Goal: Register for event/course

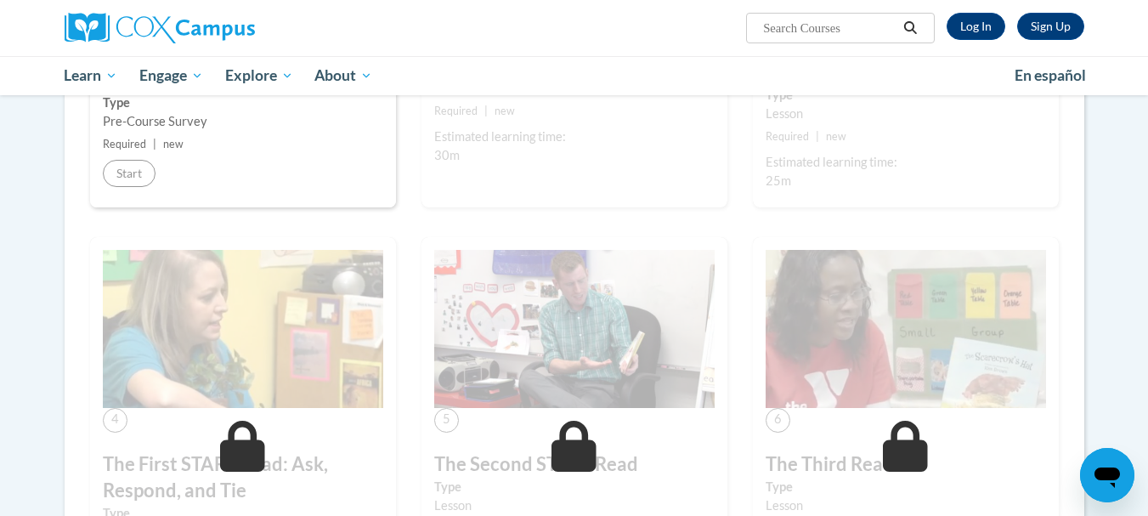
scroll to position [356, 0]
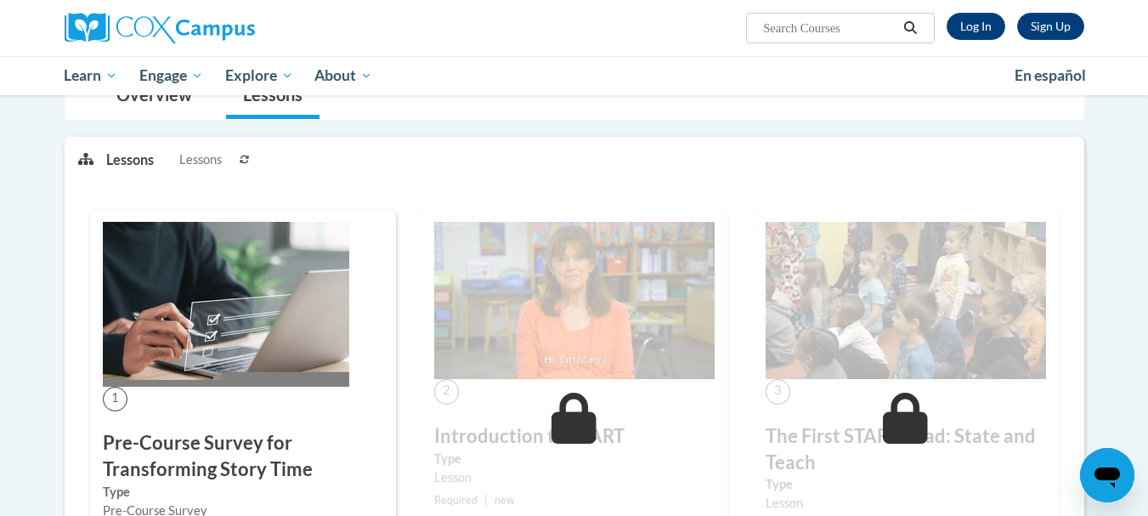
scroll to position [174, 0]
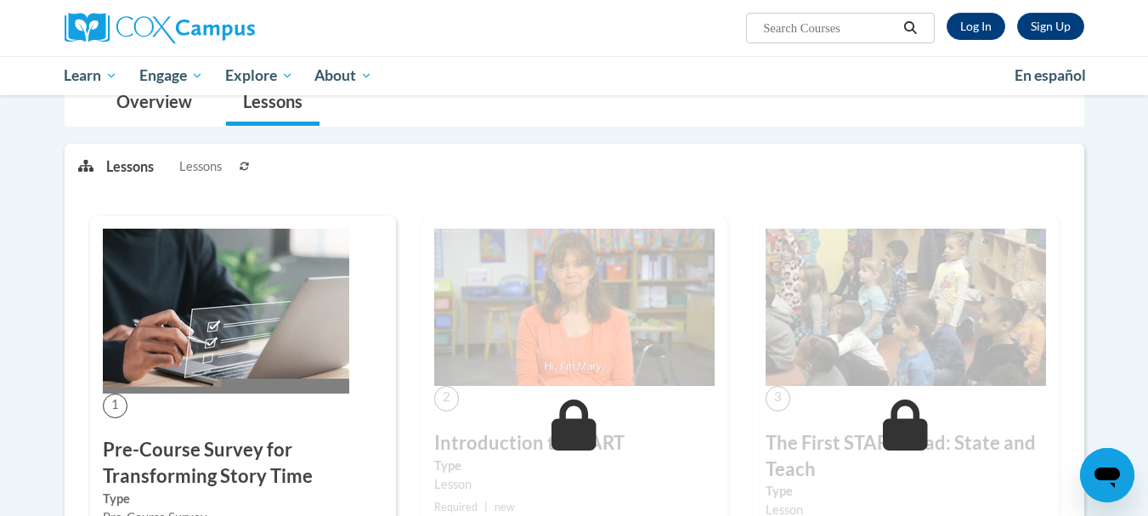
drag, startPoint x: 194, startPoint y: 499, endPoint x: 196, endPoint y: 485, distance: 14.7
click at [194, 499] on label "Type" at bounding box center [243, 498] width 280 height 19
click at [197, 481] on h3 "Pre-Course Survey for Transforming Story Time" at bounding box center [243, 463] width 280 height 53
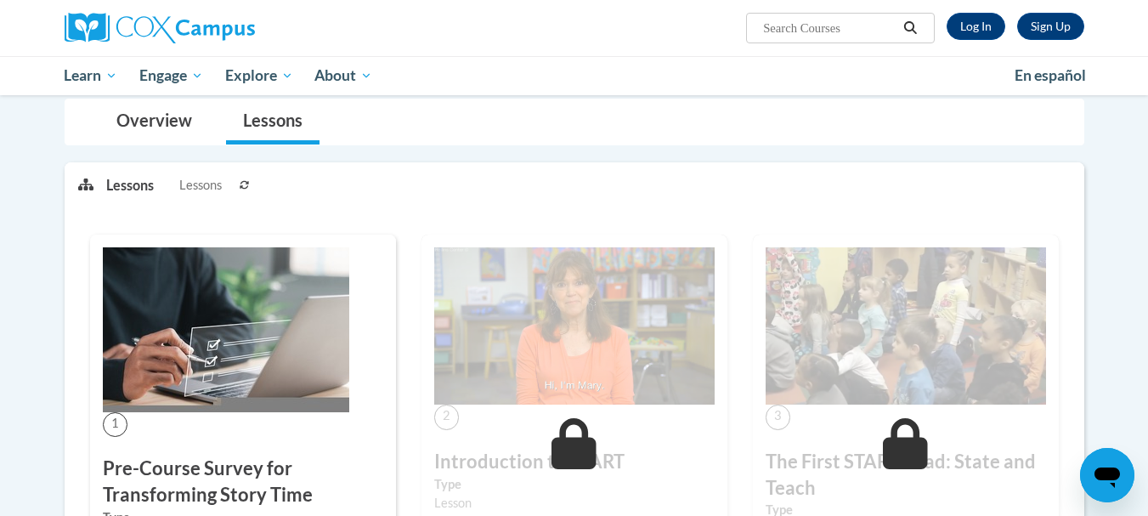
scroll to position [144, 0]
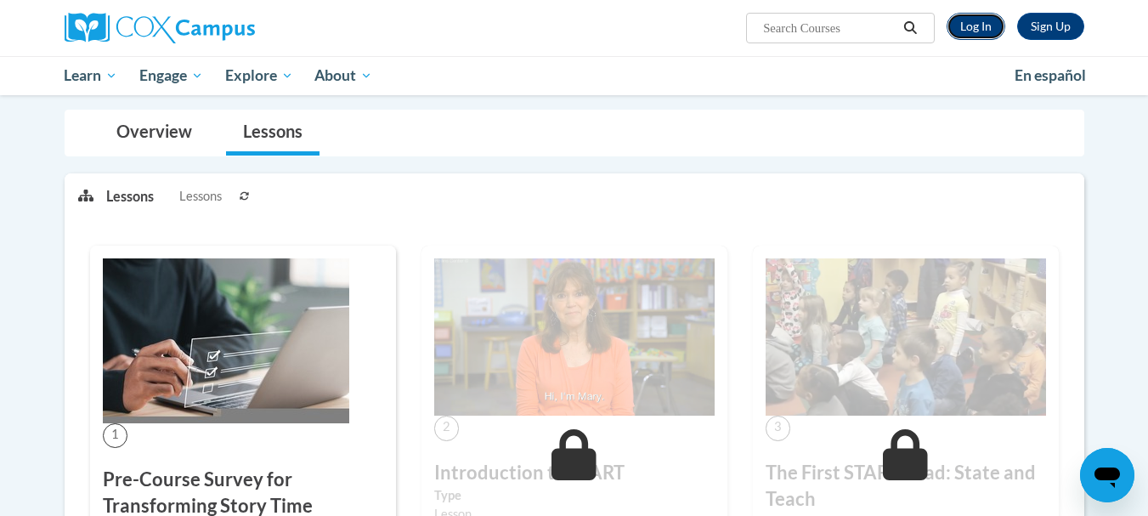
click at [984, 28] on link "Log In" at bounding box center [975, 26] width 59 height 27
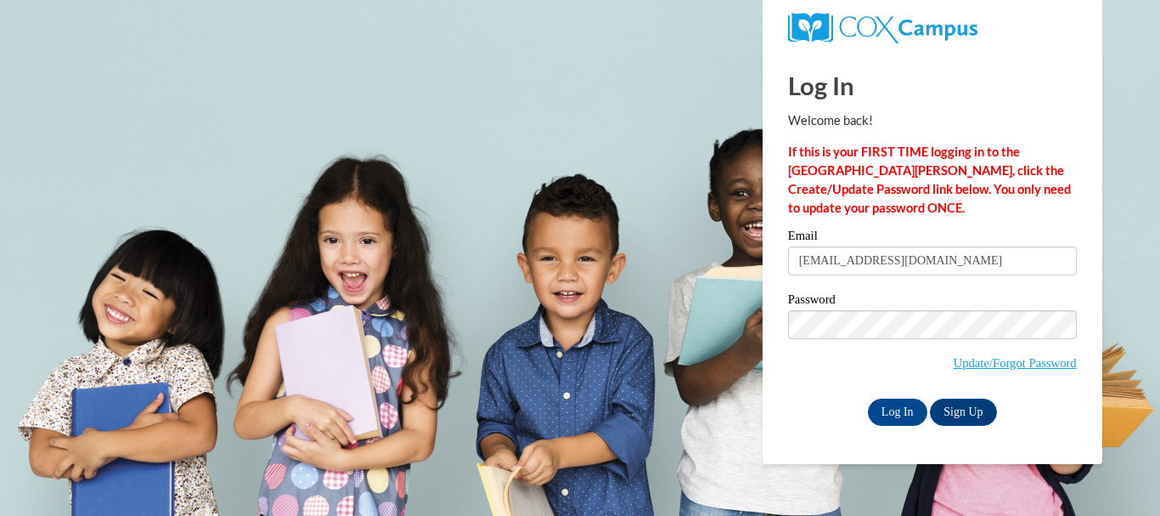
type input "ravenburton70@yahoo.com"
click at [894, 405] on input "Log In" at bounding box center [897, 411] width 59 height 27
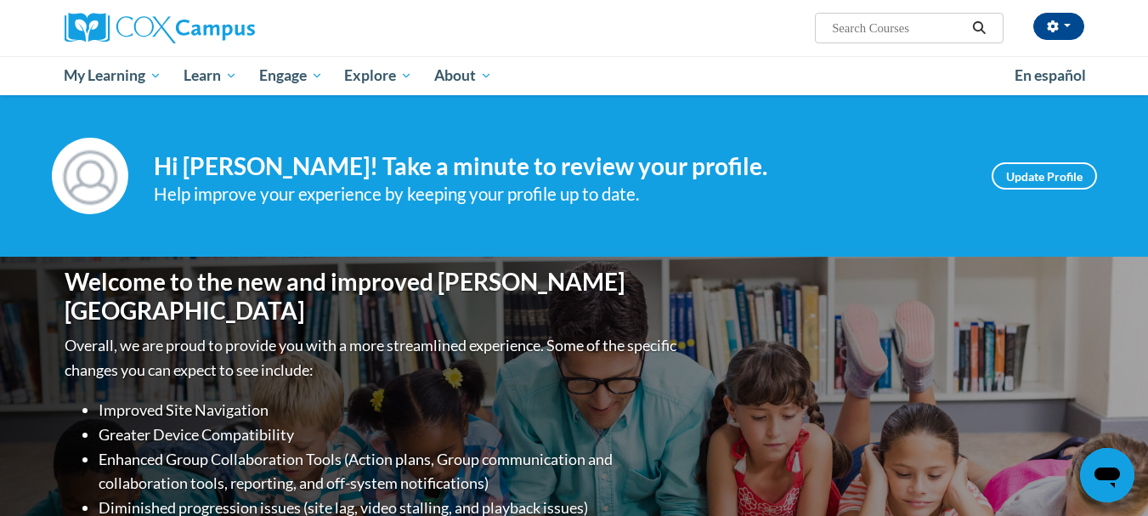
drag, startPoint x: 1153, startPoint y: 101, endPoint x: 1159, endPoint y: 40, distance: 61.5
click at [1147, 40] on html "raven burton (Eastern Daylight Time GMT-0400 ) My Profile Inbox My Transcripts …" at bounding box center [574, 258] width 1148 height 516
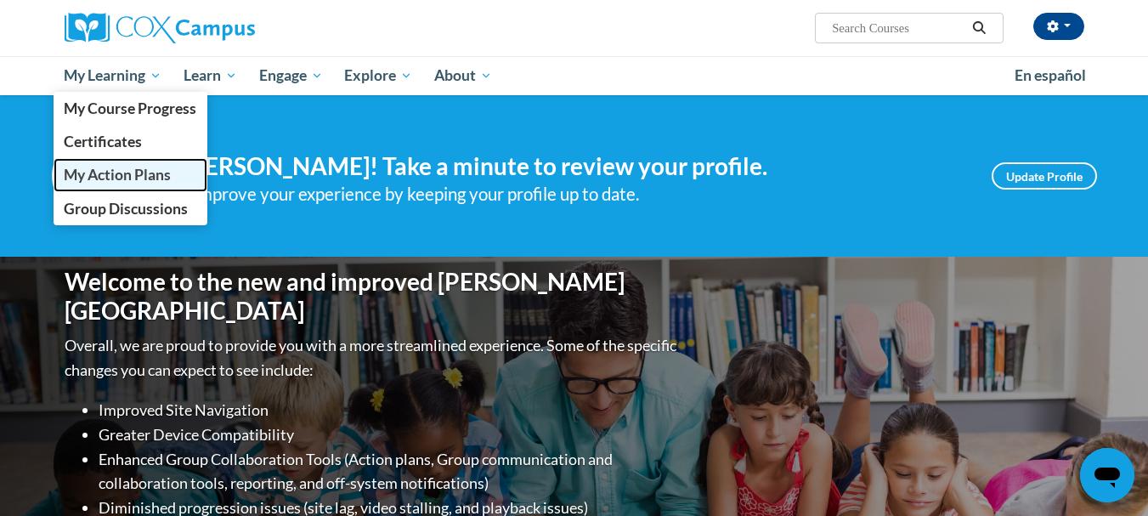
click at [116, 163] on link "My Action Plans" at bounding box center [131, 174] width 155 height 33
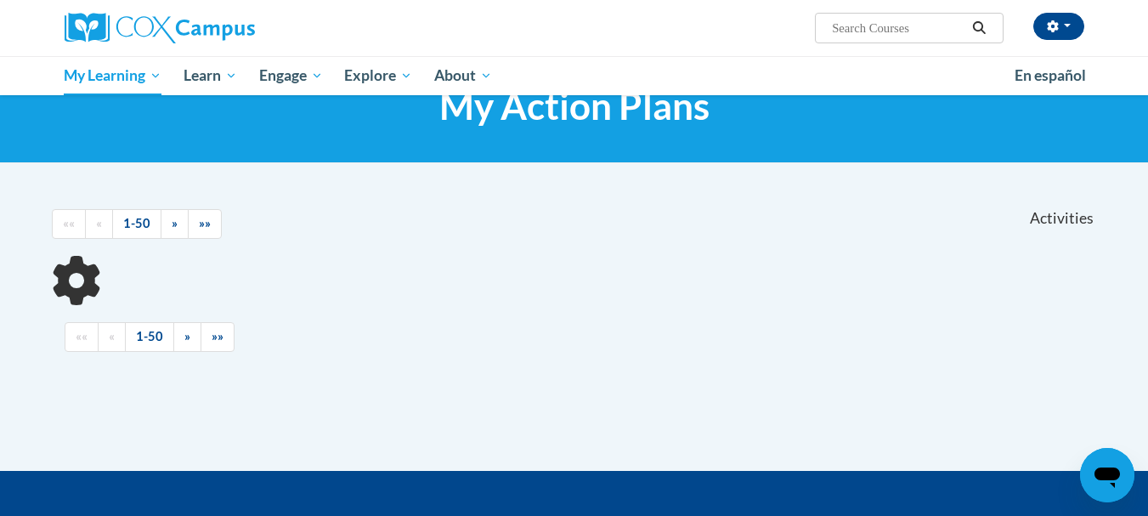
scroll to position [65, 0]
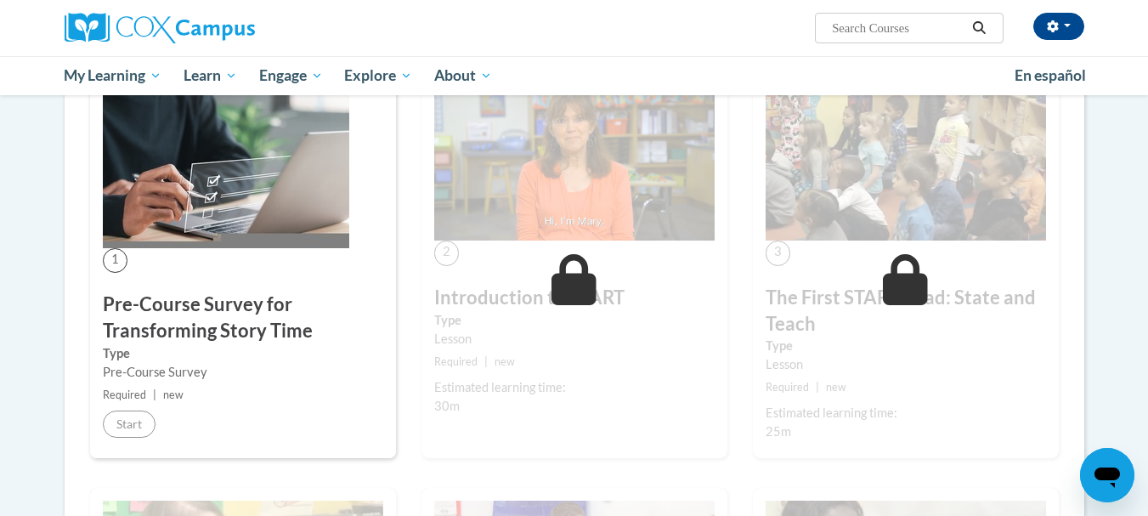
scroll to position [316, 0]
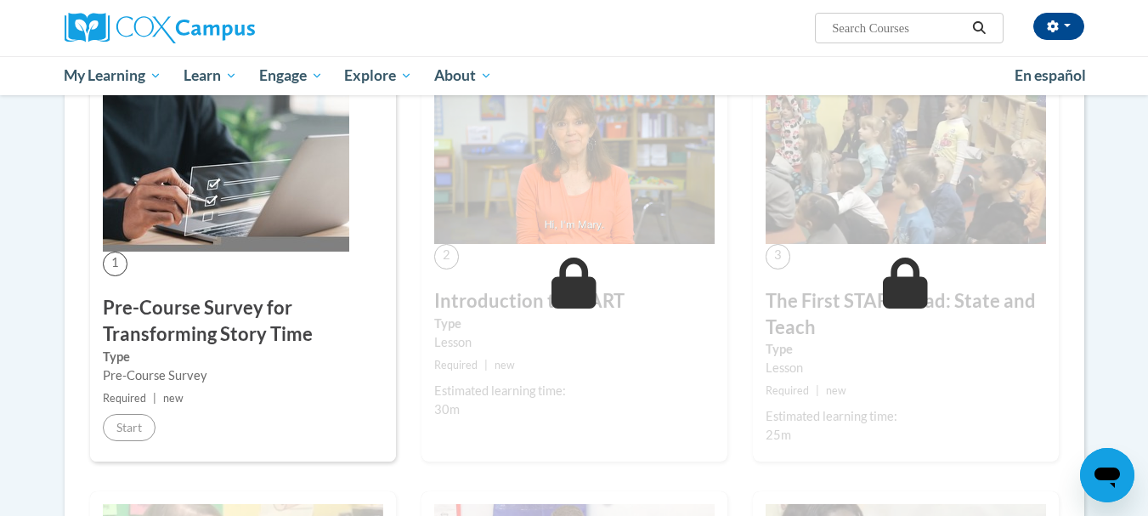
click at [159, 316] on h3 "Pre-Course Survey for Transforming Story Time" at bounding box center [243, 321] width 280 height 53
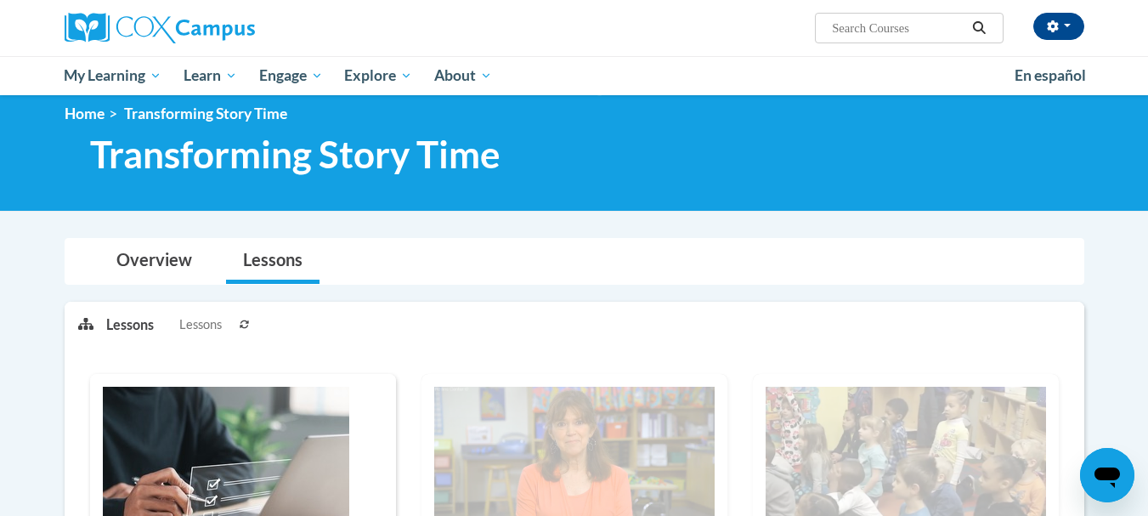
scroll to position [13, 0]
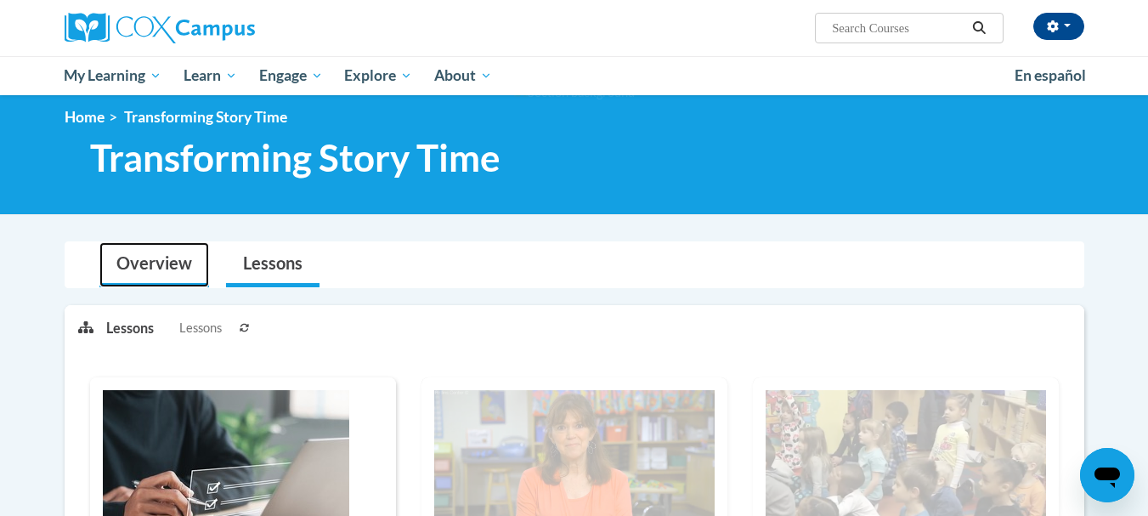
click at [168, 257] on link "Overview" at bounding box center [154, 264] width 110 height 45
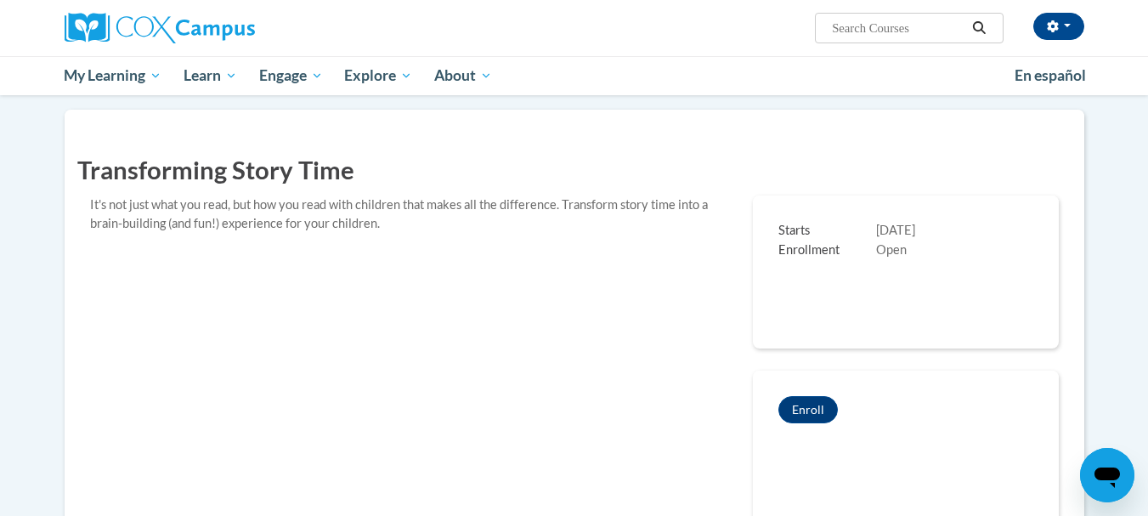
scroll to position [240, 0]
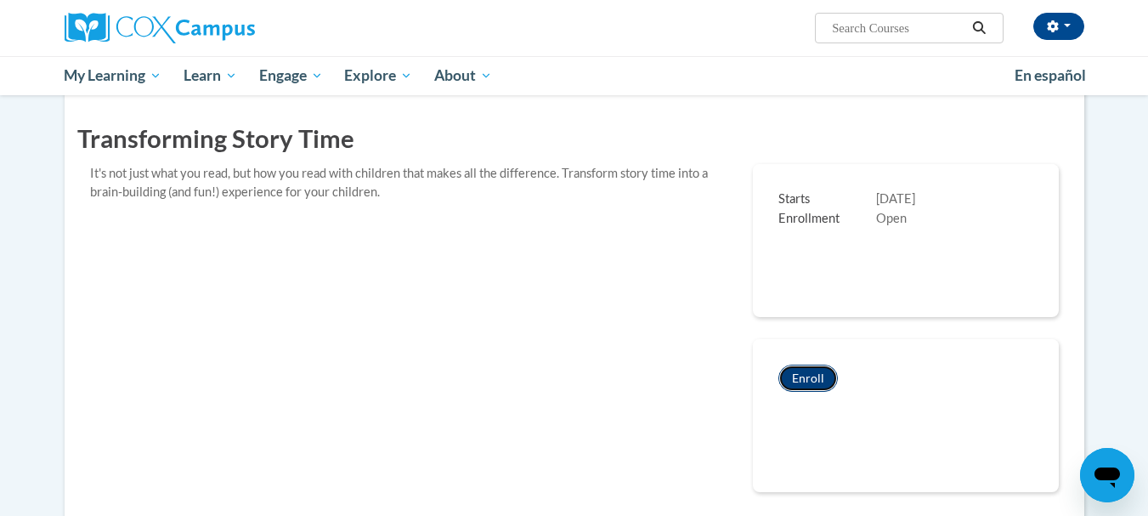
click at [794, 382] on button "Enroll" at bounding box center [807, 377] width 59 height 27
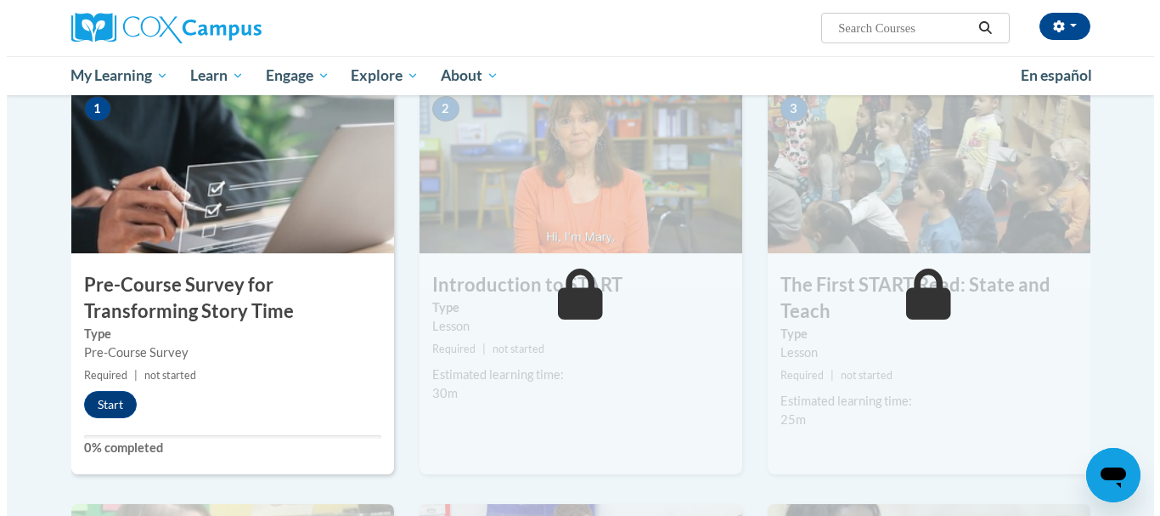
scroll to position [353, 0]
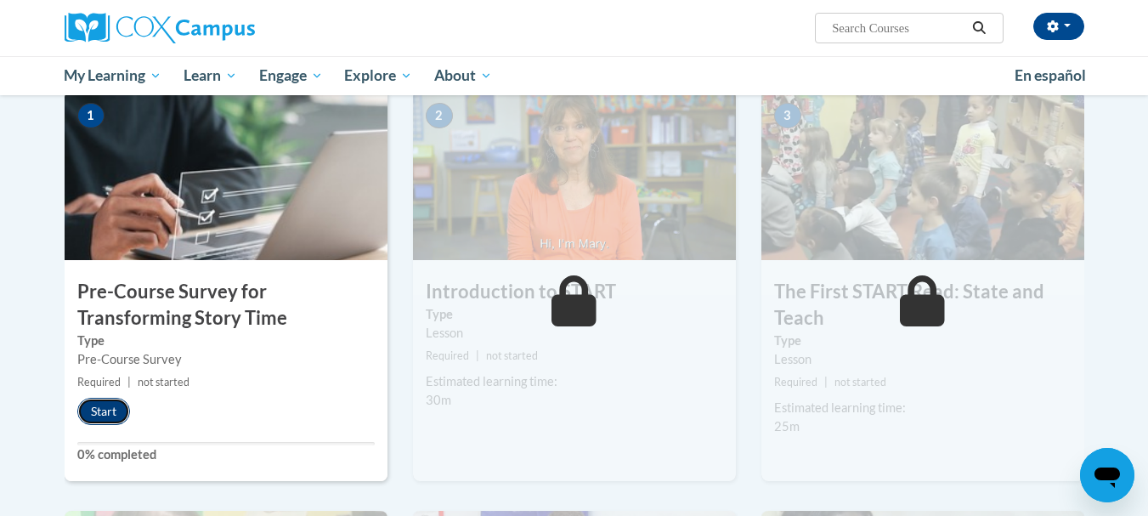
click at [95, 413] on button "Start" at bounding box center [103, 411] width 53 height 27
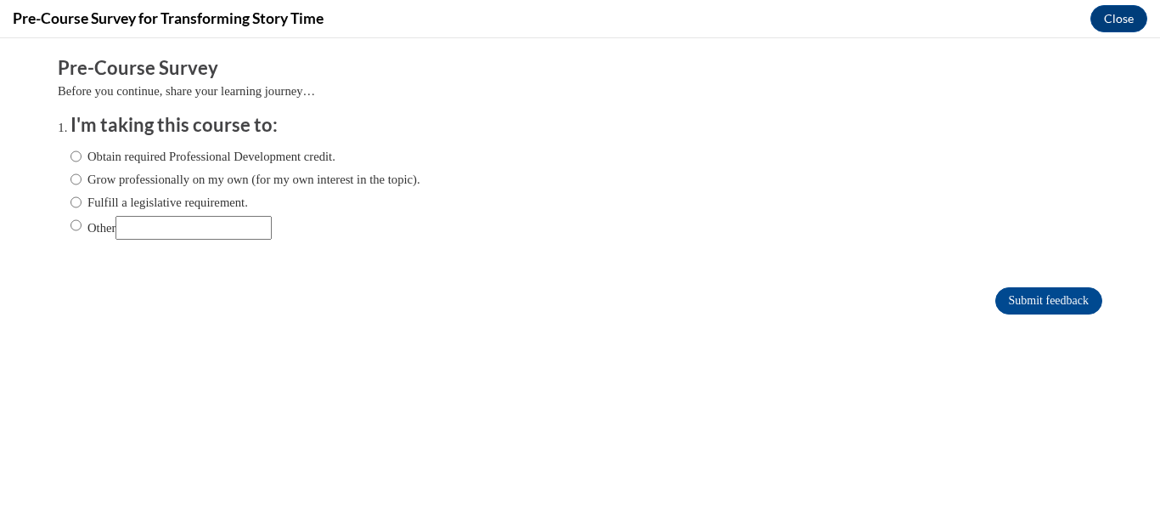
scroll to position [0, 0]
click at [105, 159] on label "Obtain required Professional Development credit." at bounding box center [203, 156] width 265 height 19
click at [82, 159] on input "Obtain required Professional Development credit." at bounding box center [76, 156] width 11 height 19
radio input "true"
click at [1040, 288] on input "Submit feedback" at bounding box center [1049, 300] width 107 height 27
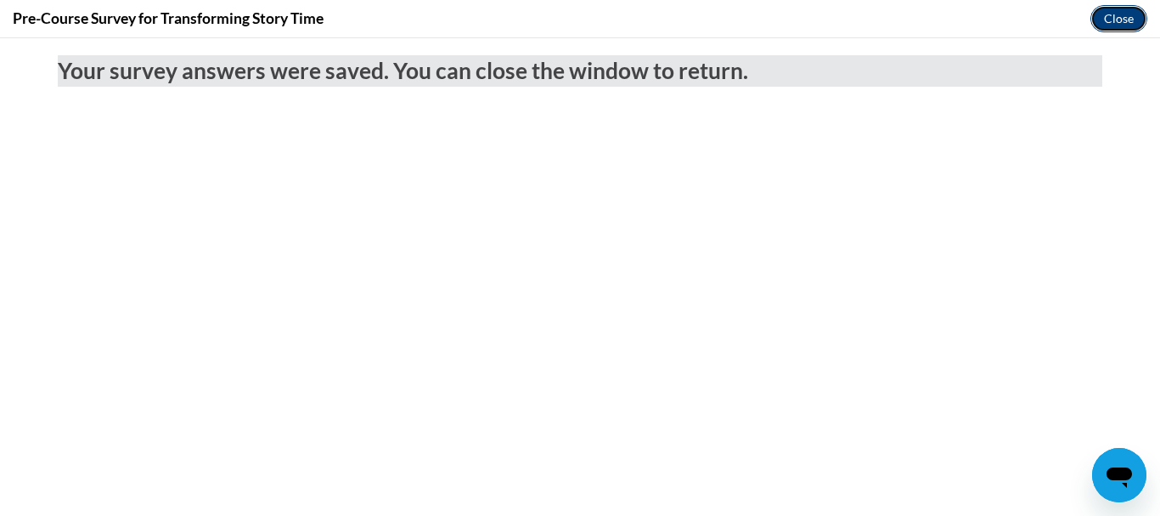
click at [1132, 7] on button "Close" at bounding box center [1119, 18] width 57 height 27
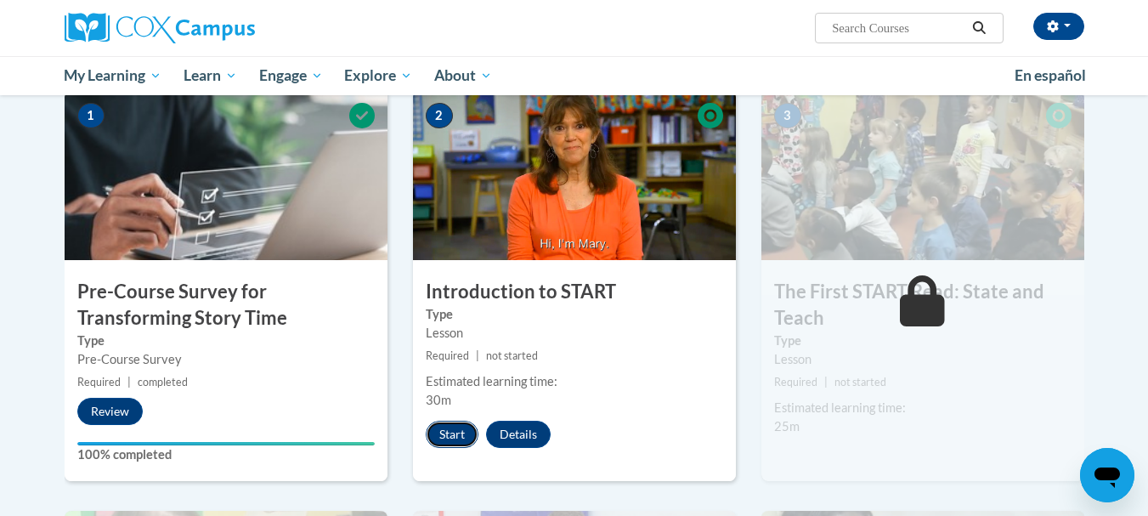
click at [462, 439] on button "Start" at bounding box center [452, 433] width 53 height 27
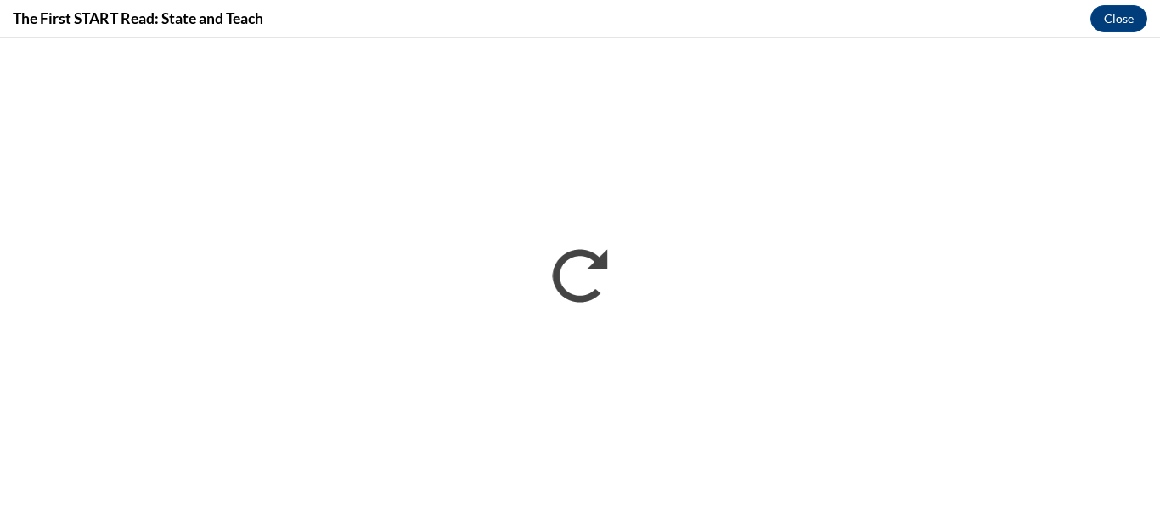
drag, startPoint x: 1148, startPoint y: 189, endPoint x: 1148, endPoint y: 221, distance: 32.3
click at [1147, 234] on div at bounding box center [580, 276] width 1160 height 477
drag, startPoint x: 1148, startPoint y: 331, endPoint x: 1156, endPoint y: 375, distance: 44.0
click at [1147, 375] on div at bounding box center [580, 276] width 1160 height 477
drag, startPoint x: 1150, startPoint y: 330, endPoint x: 1159, endPoint y: 420, distance: 90.5
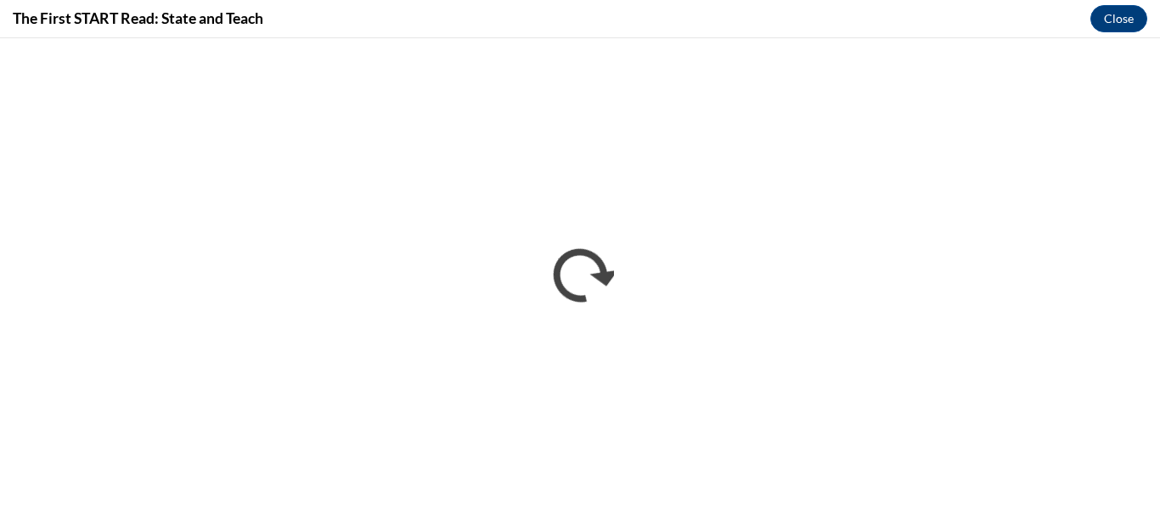
click at [1147, 420] on div at bounding box center [580, 276] width 1160 height 477
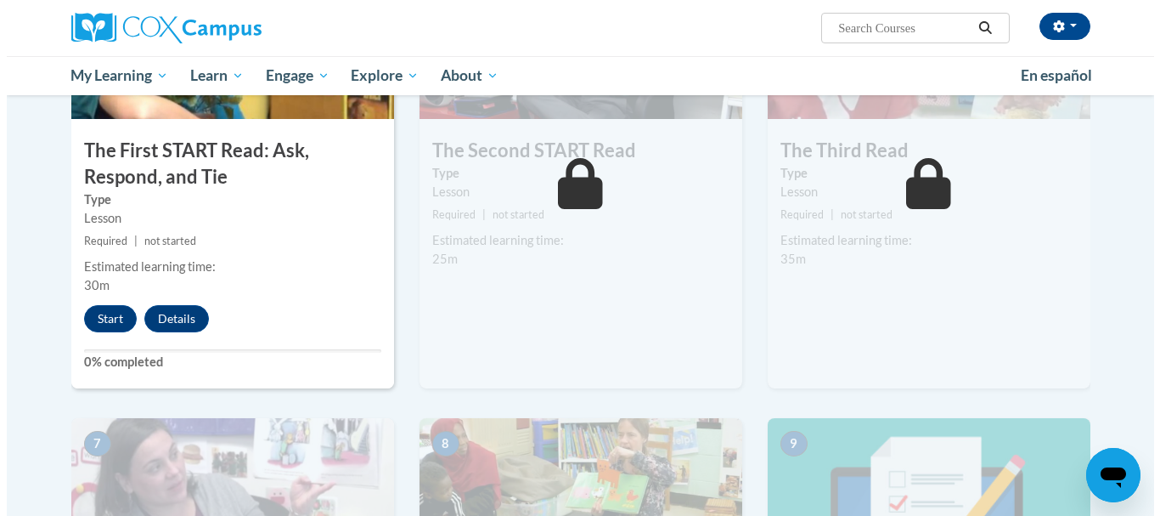
scroll to position [1013, 0]
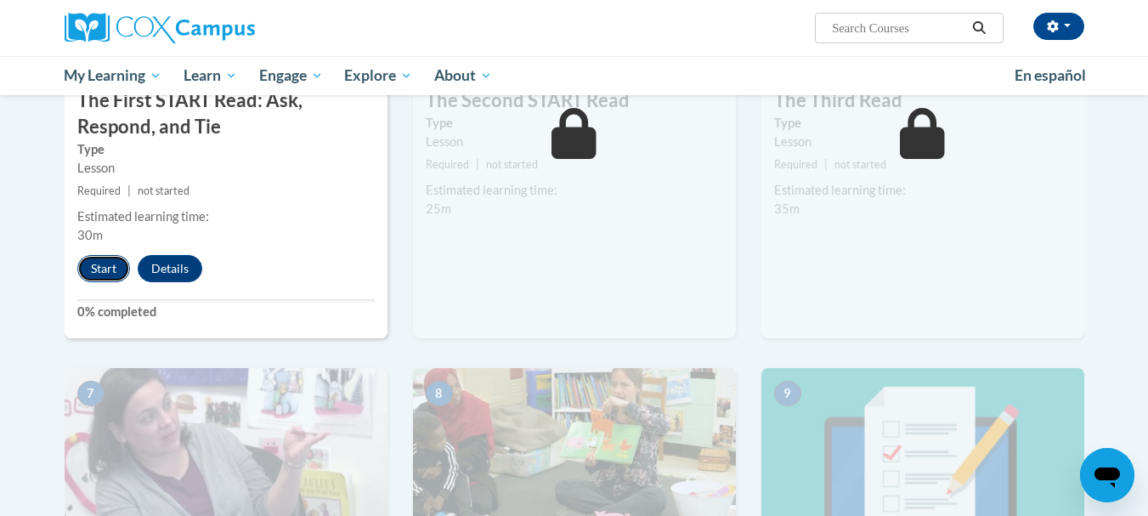
click at [112, 270] on button "Start" at bounding box center [103, 268] width 53 height 27
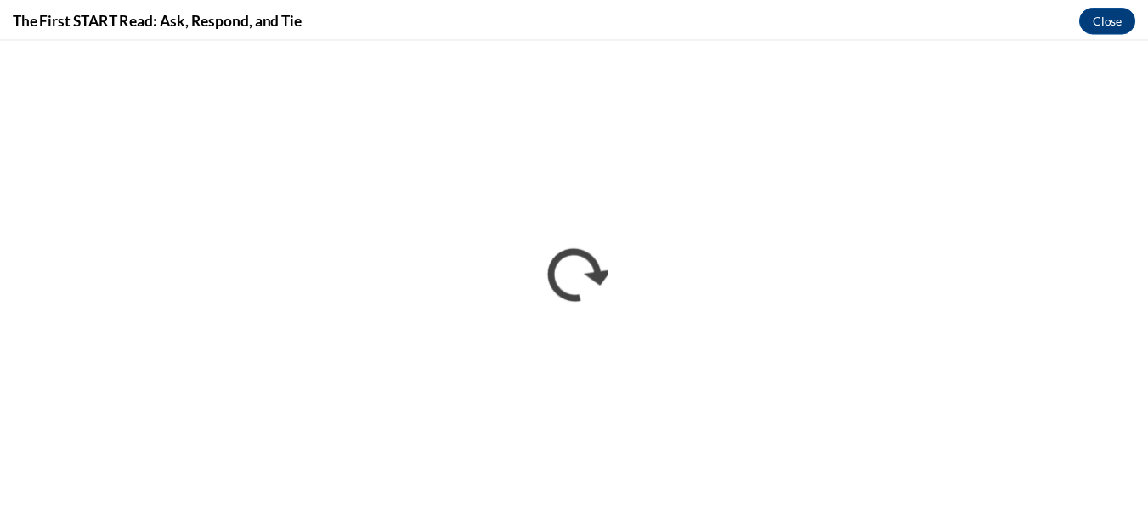
scroll to position [0, 0]
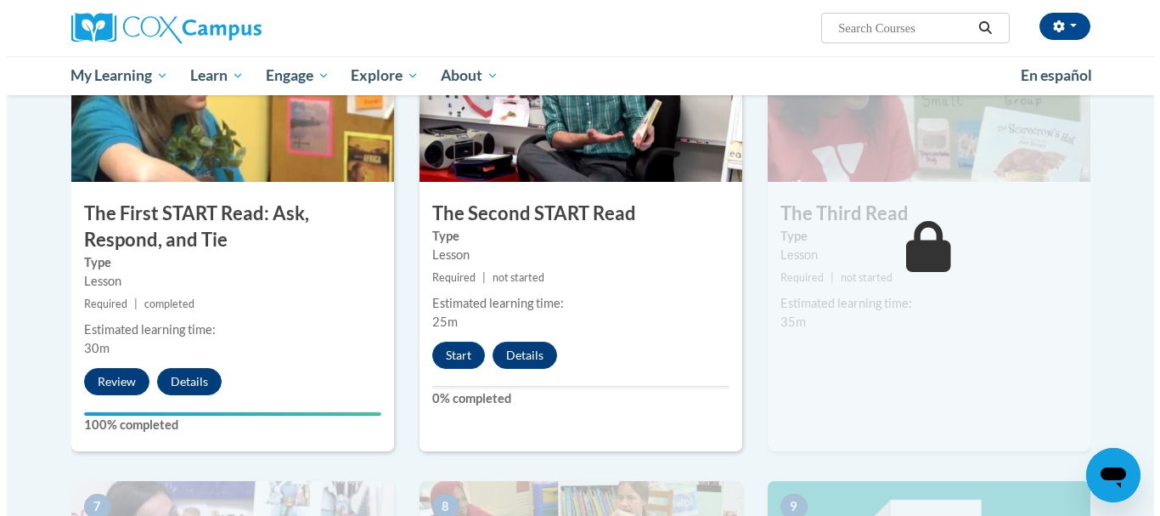
scroll to position [893, 0]
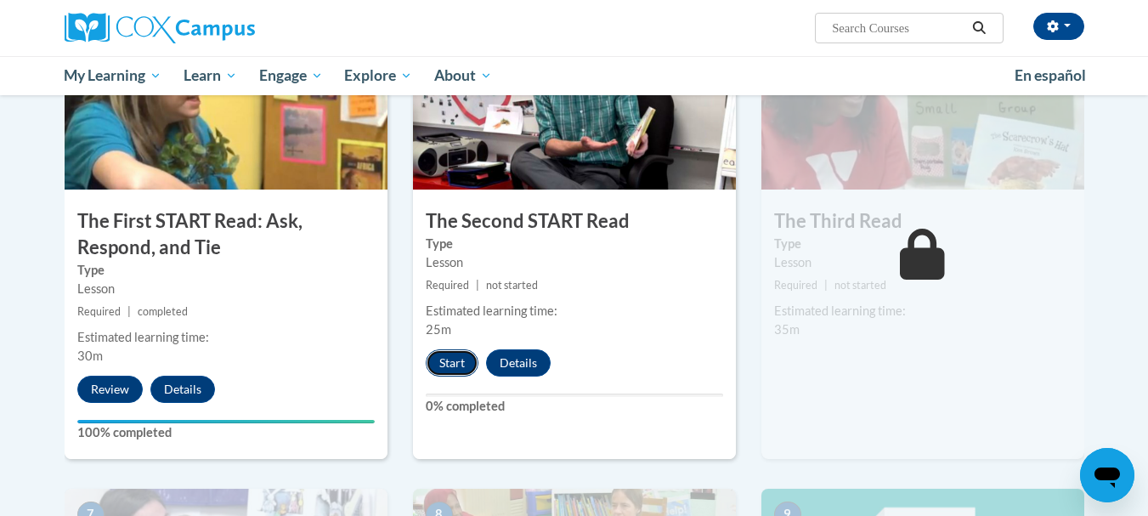
click at [443, 362] on button "Start" at bounding box center [452, 362] width 53 height 27
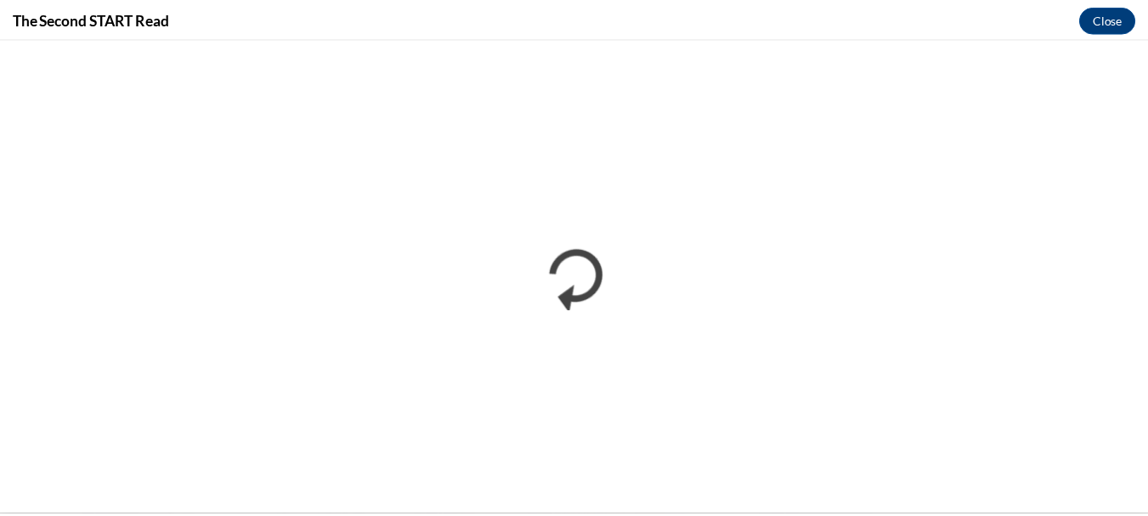
scroll to position [0, 0]
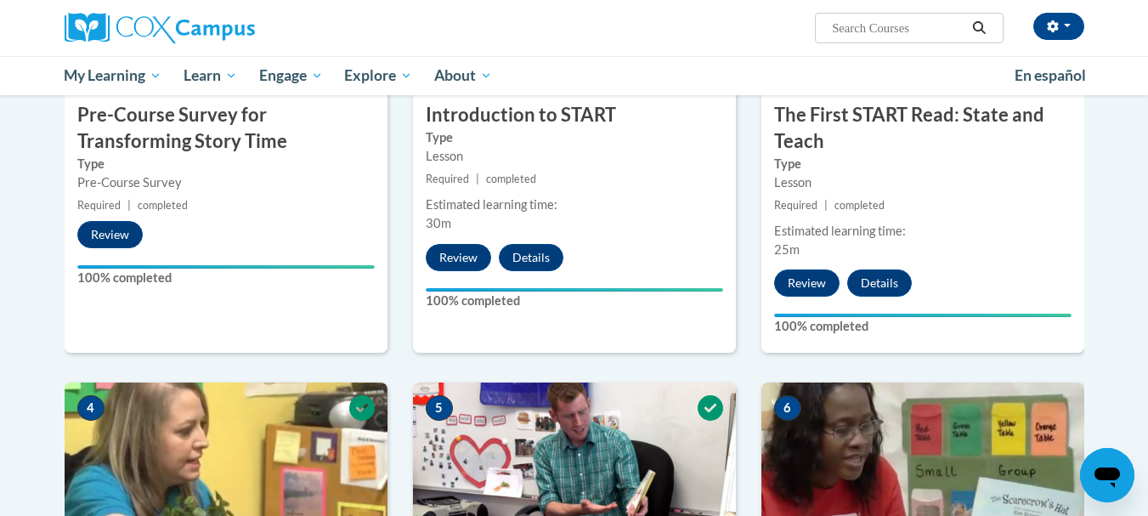
scroll to position [527, 0]
